Goal: Information Seeking & Learning: Find specific fact

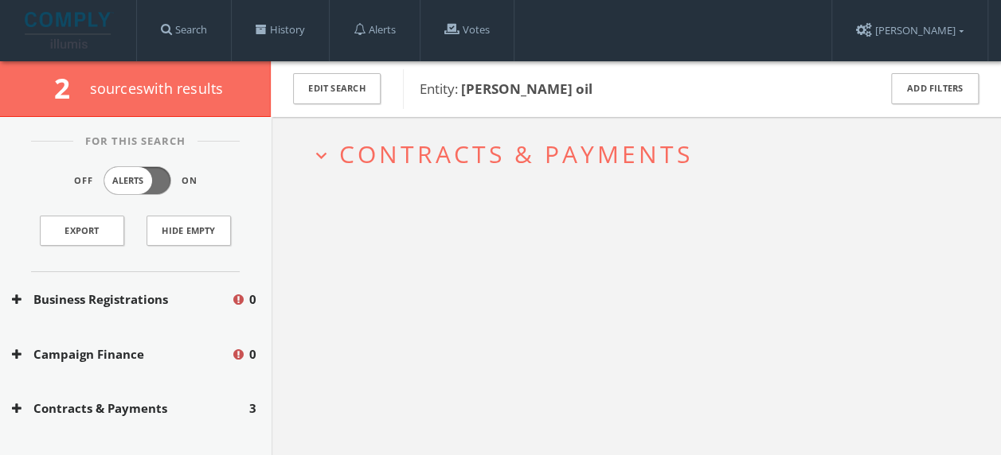
click at [412, 151] on span "Contracts & Payments" at bounding box center [515, 154] width 353 height 33
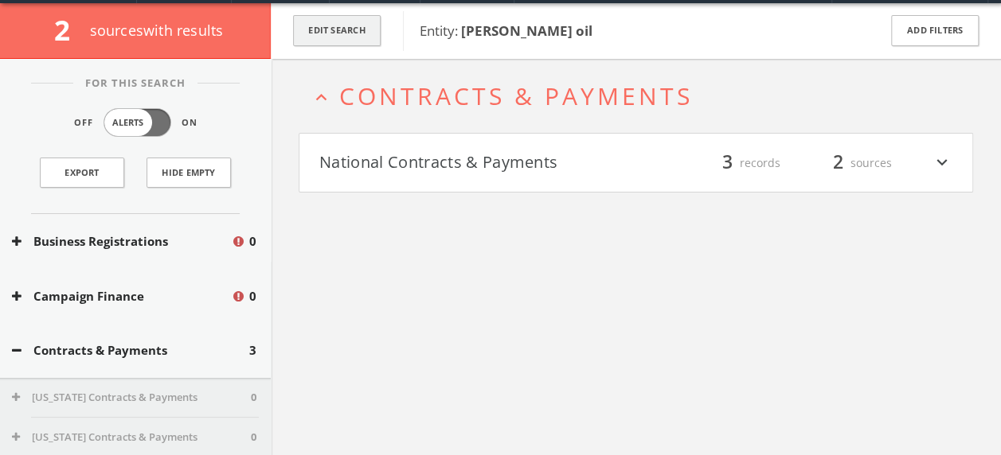
scroll to position [61, 0]
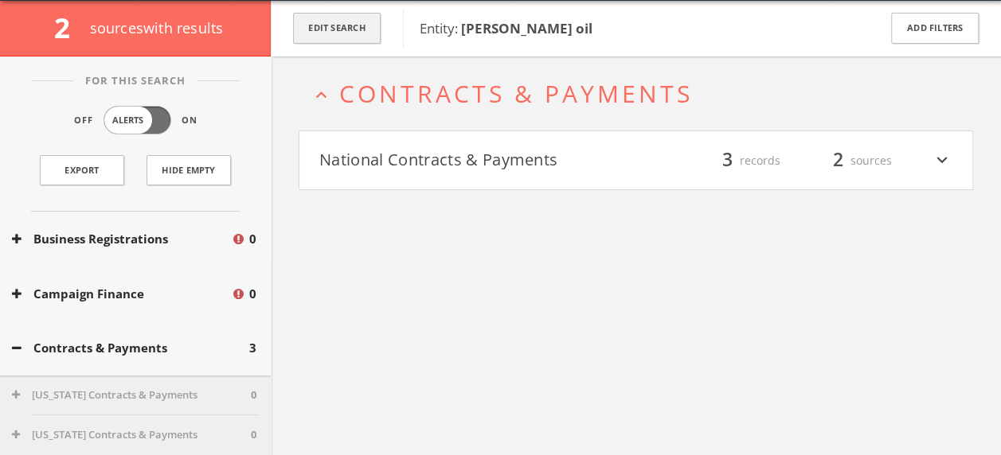
click at [332, 33] on button "Edit Search" at bounding box center [337, 28] width 88 height 31
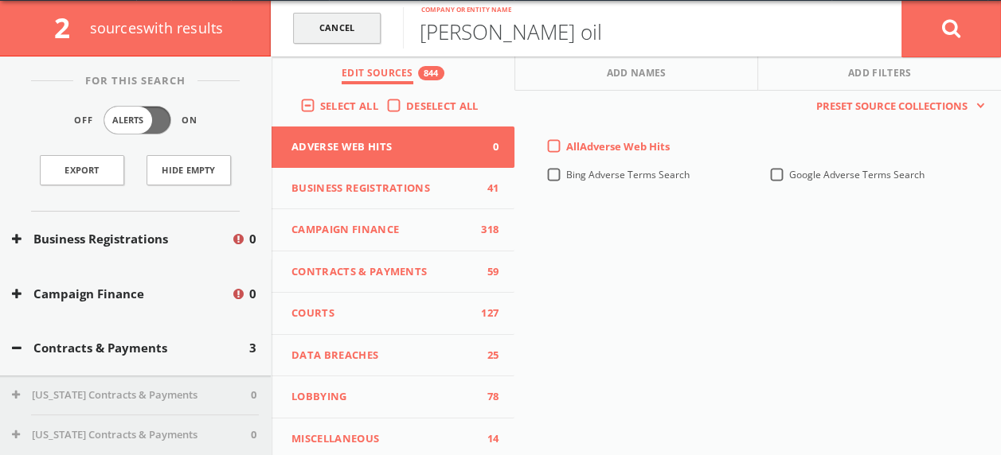
drag, startPoint x: 531, startPoint y: 36, endPoint x: 344, endPoint y: 40, distance: 187.1
click at [344, 40] on form "Cancel [PERSON_NAME] oil Company or entity name Cancel" at bounding box center [636, 29] width 730 height 56
type input "[PERSON_NAME]'s hospitality"
click at [901, 0] on button at bounding box center [951, 28] width 100 height 57
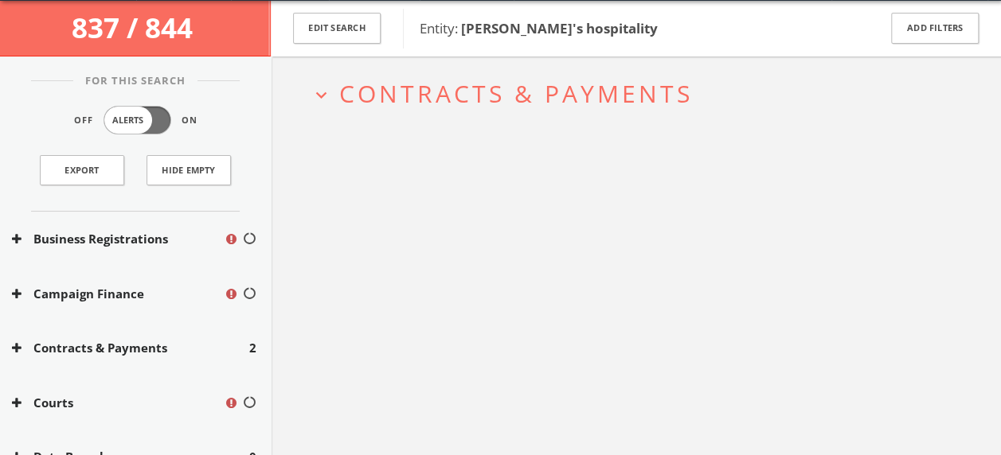
click at [496, 94] on span "Contracts & Payments" at bounding box center [515, 93] width 353 height 33
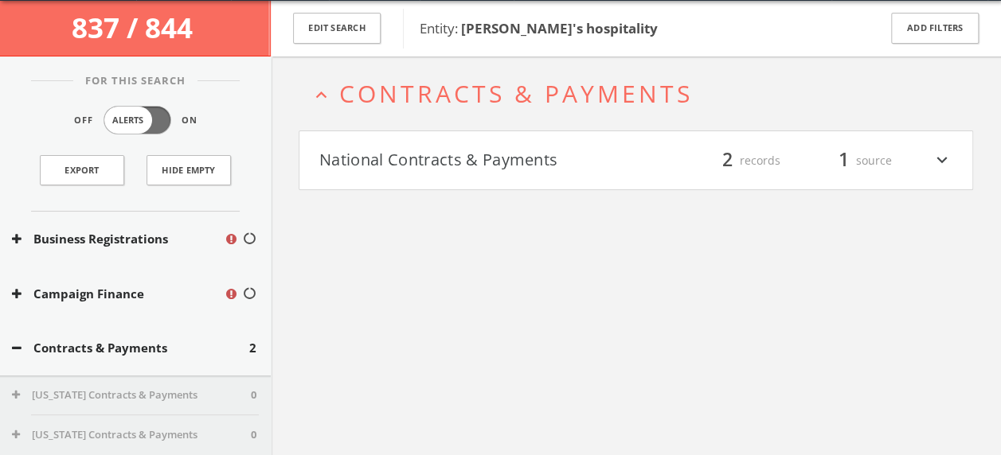
click at [627, 170] on button "National Contracts & Payments" at bounding box center [477, 160] width 317 height 27
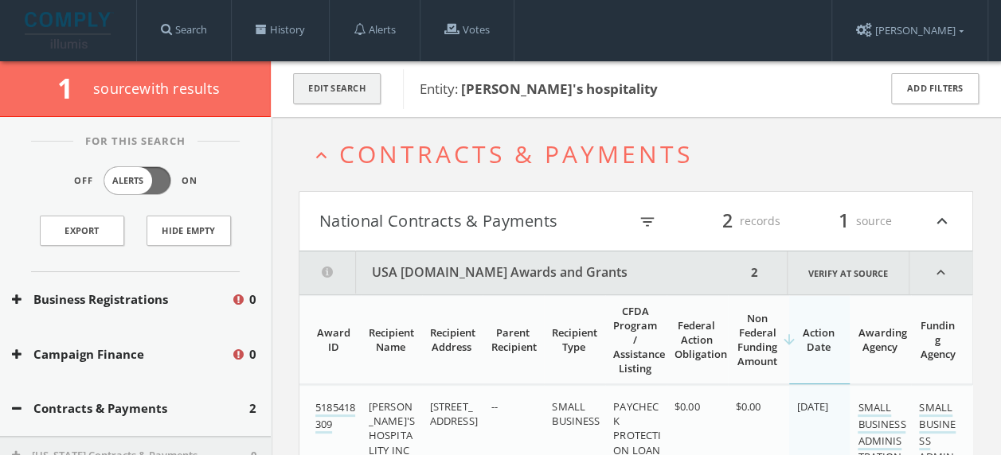
click at [339, 84] on button "Edit Search" at bounding box center [337, 88] width 88 height 31
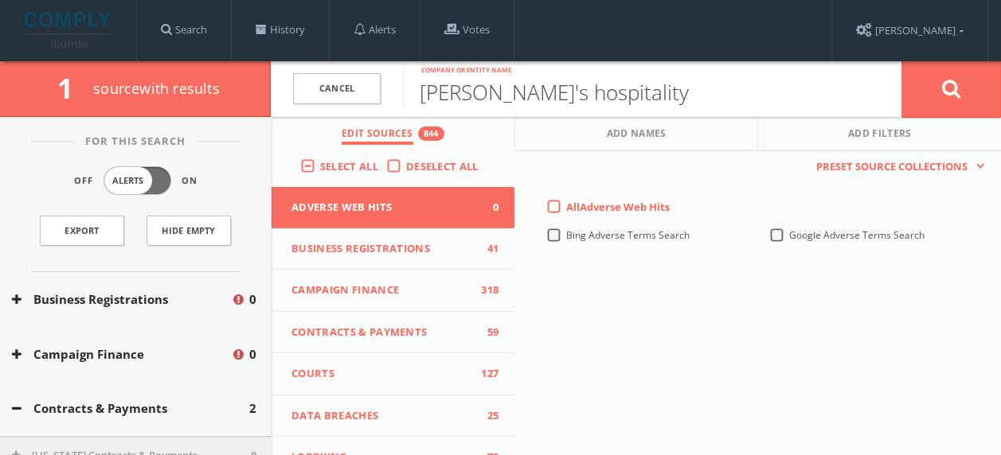
drag, startPoint x: 583, startPoint y: 97, endPoint x: 400, endPoint y: 103, distance: 182.4
click at [400, 103] on form "[PERSON_NAME]'s hospitality Company or entity name Cancel" at bounding box center [636, 89] width 730 height 56
type input "karim oil"
click at [901, 61] on button at bounding box center [951, 89] width 100 height 57
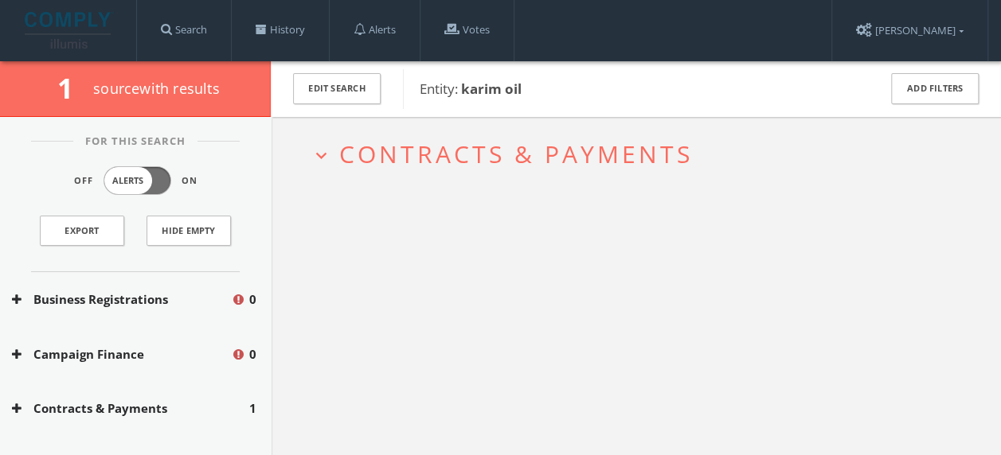
click at [584, 157] on span "Contracts & Payments" at bounding box center [515, 154] width 353 height 33
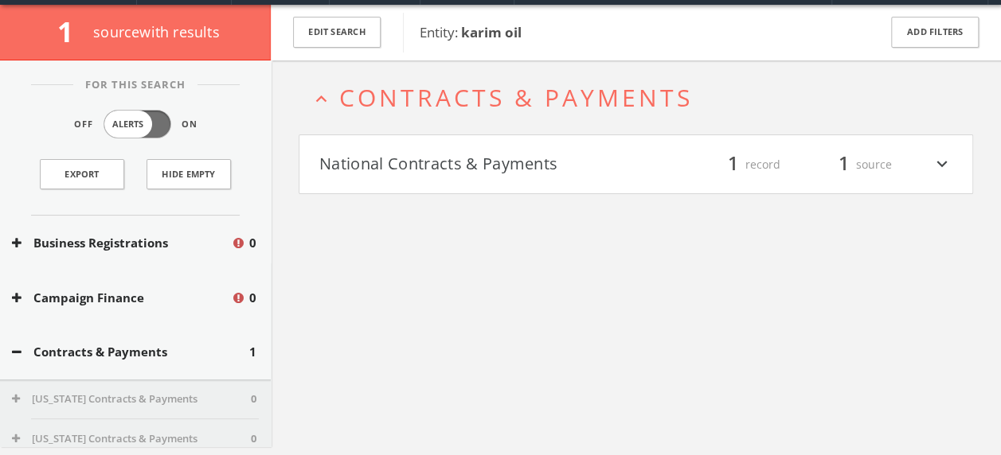
click at [677, 174] on h4 "National Contracts & Payments filter_list 1 record 1 source expand_more" at bounding box center [635, 164] width 673 height 59
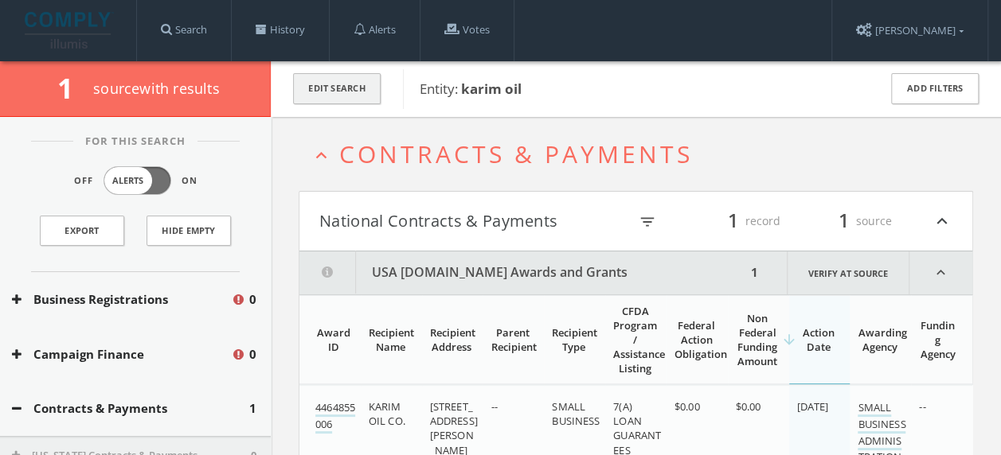
click at [315, 89] on button "Edit Search" at bounding box center [337, 88] width 88 height 31
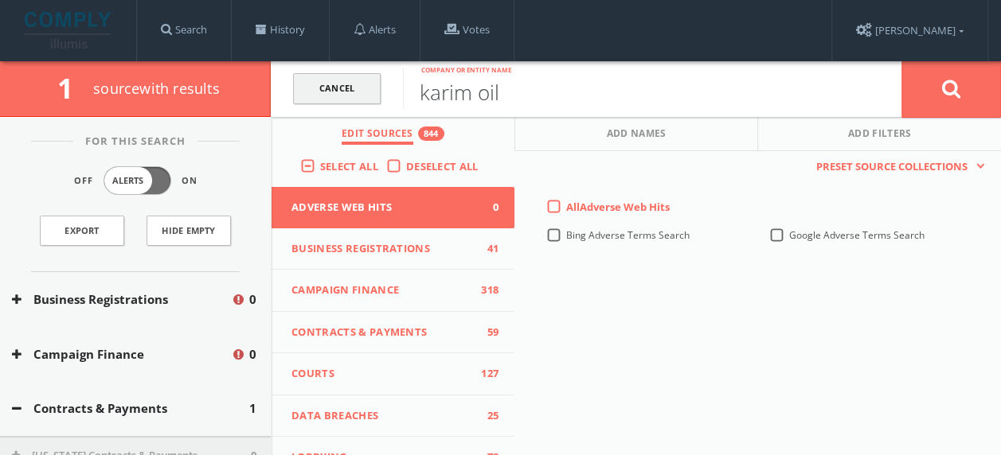
drag, startPoint x: 384, startPoint y: 94, endPoint x: 361, endPoint y: 92, distance: 22.3
click at [361, 92] on form "Cancel karim oil Company or entity name Cancel" at bounding box center [636, 89] width 730 height 56
type input "prospect hospitality"
click at [901, 61] on button at bounding box center [951, 89] width 100 height 57
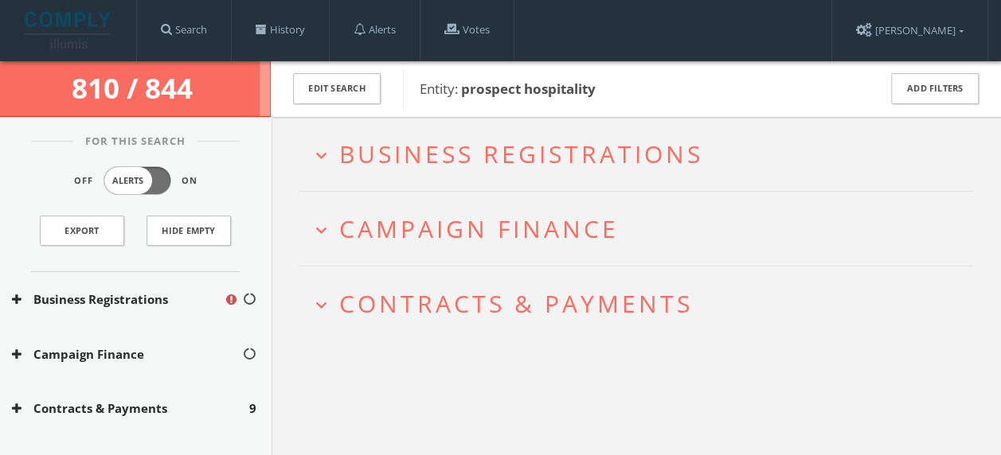
drag, startPoint x: 526, startPoint y: 223, endPoint x: 421, endPoint y: 223, distance: 105.1
click at [421, 223] on span "Campaign Finance" at bounding box center [478, 229] width 279 height 33
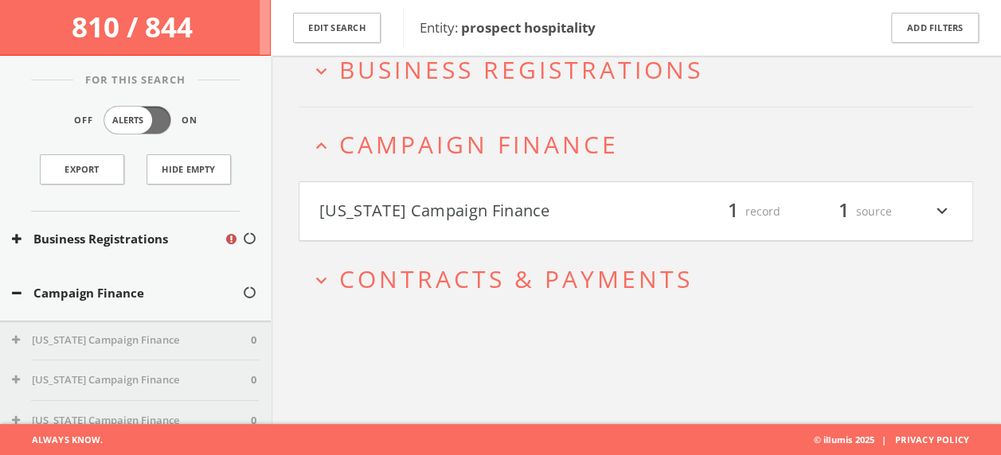
click at [623, 213] on button "[US_STATE] Campaign Finance" at bounding box center [477, 211] width 317 height 27
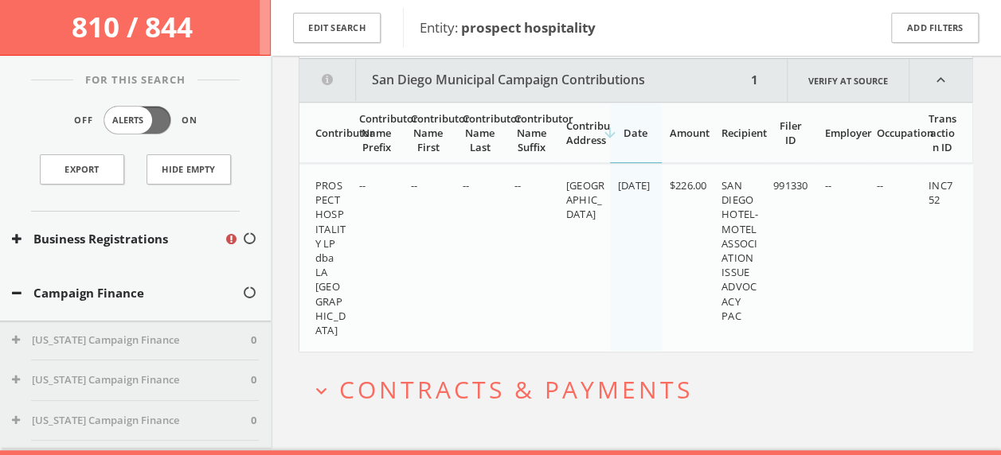
scroll to position [276, 0]
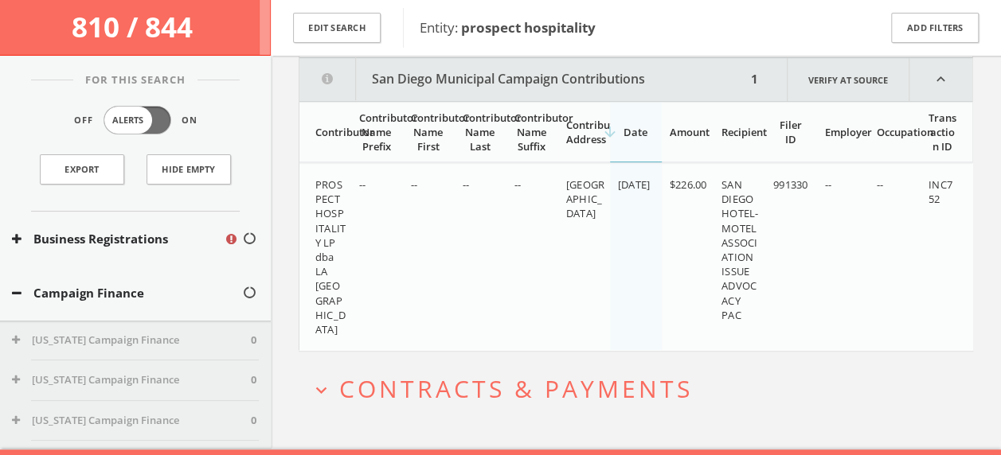
click at [567, 395] on span "Contracts & Payments" at bounding box center [515, 389] width 353 height 33
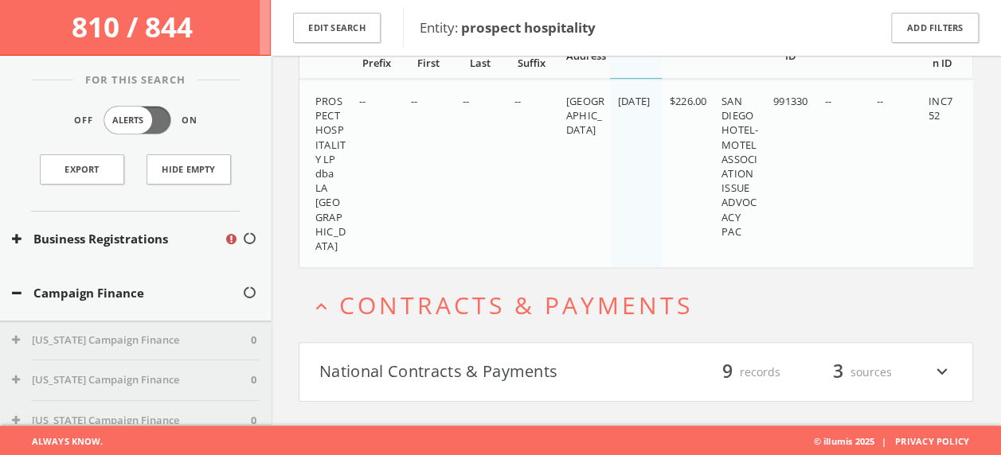
scroll to position [0, 0]
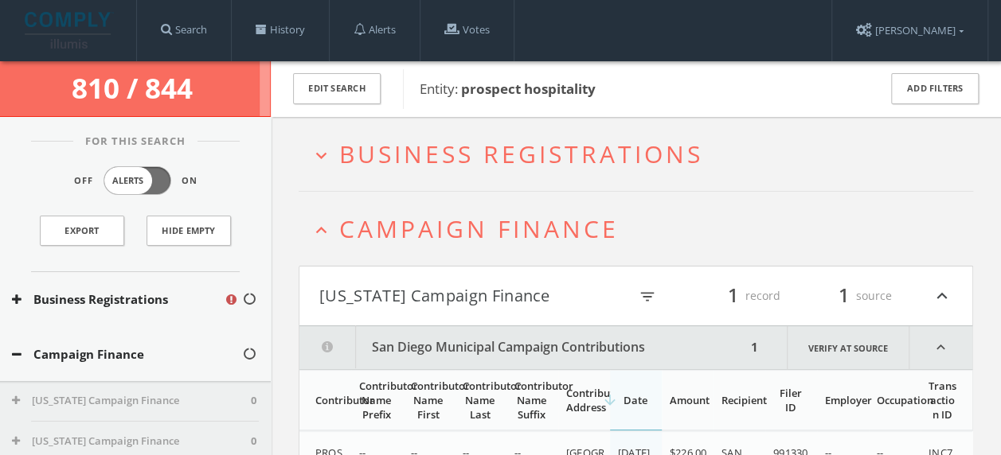
click at [539, 158] on span "Business Registrations" at bounding box center [521, 154] width 364 height 33
